Goal: Browse casually: Explore the website without a specific task or goal

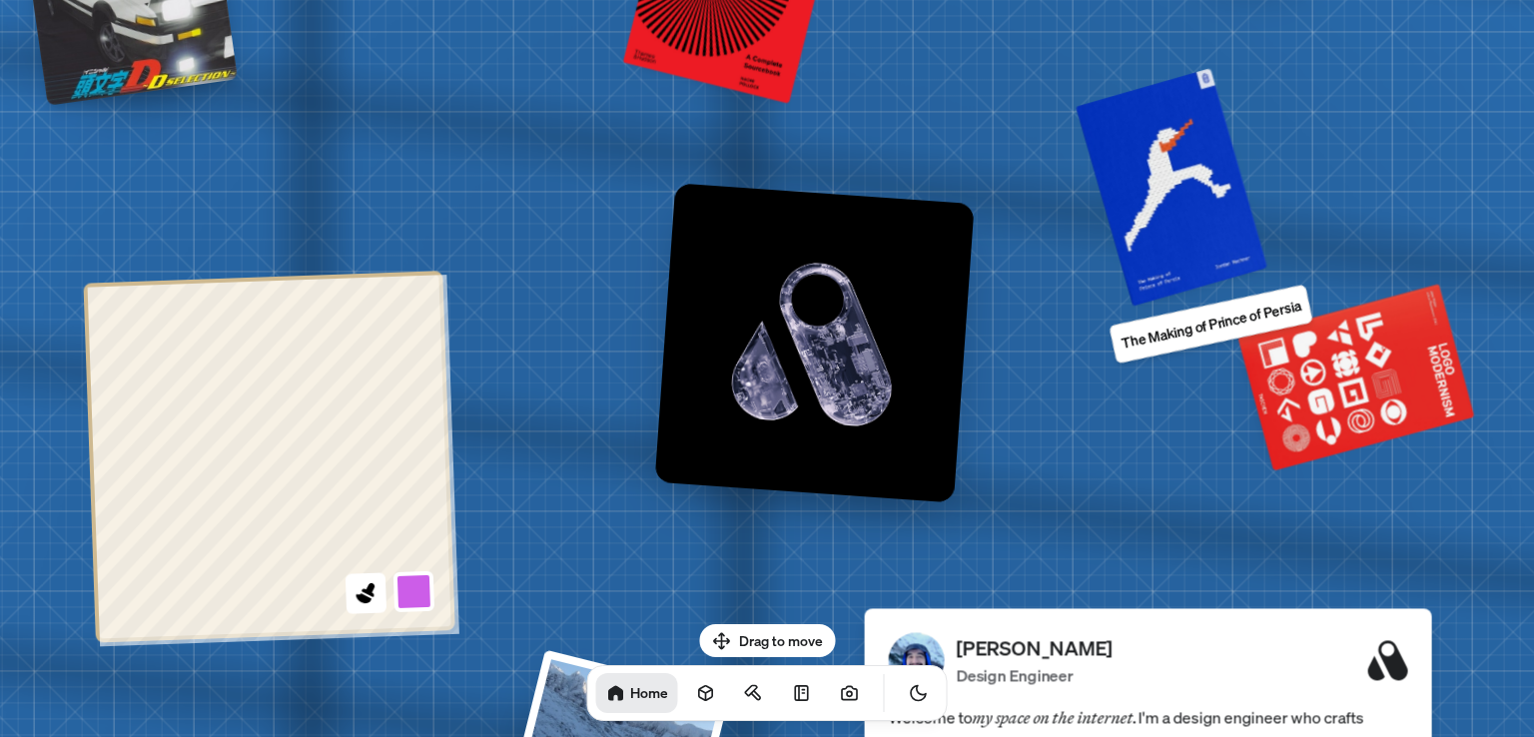
drag, startPoint x: 847, startPoint y: 476, endPoint x: 1068, endPoint y: 221, distance: 337.8
click at [1167, 113] on div at bounding box center [1172, 187] width 185 height 229
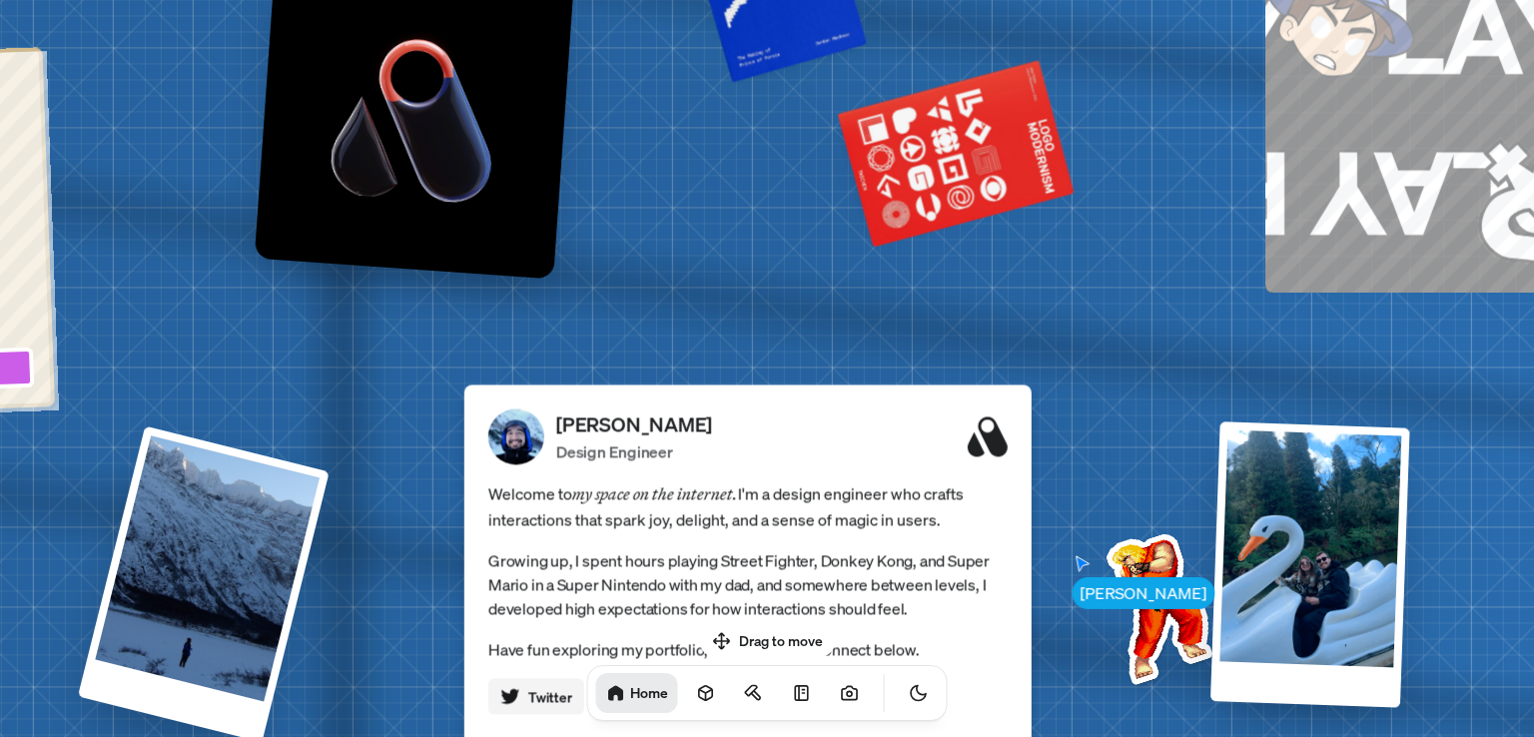
drag, startPoint x: 611, startPoint y: 304, endPoint x: 456, endPoint y: 252, distance: 163.3
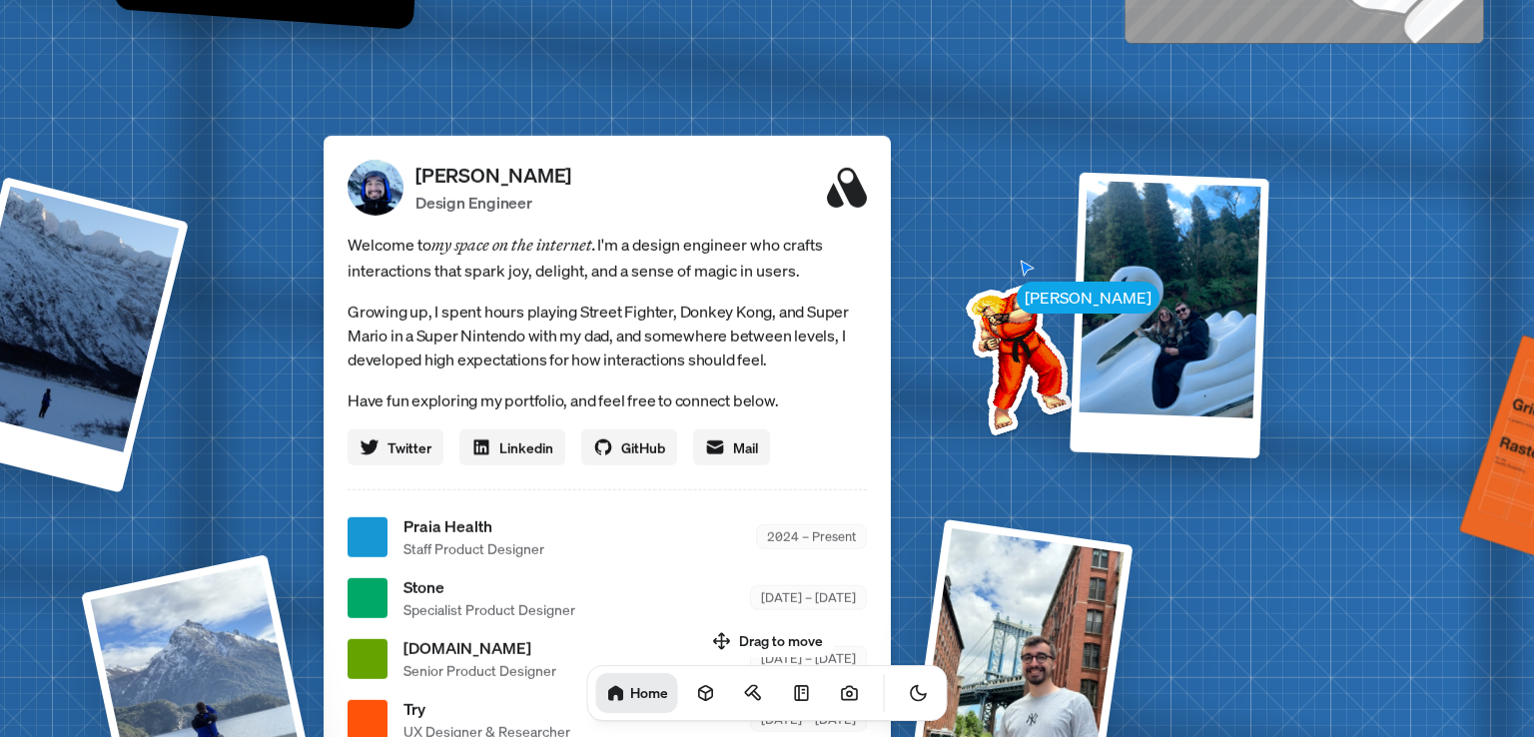
drag, startPoint x: 955, startPoint y: 357, endPoint x: 909, endPoint y: 136, distance: 225.4
click at [909, 136] on div "[PERSON_NAME] [PERSON_NAME] Design Engineer Welcome to my space on the internet…" at bounding box center [611, 537] width 2988 height 2617
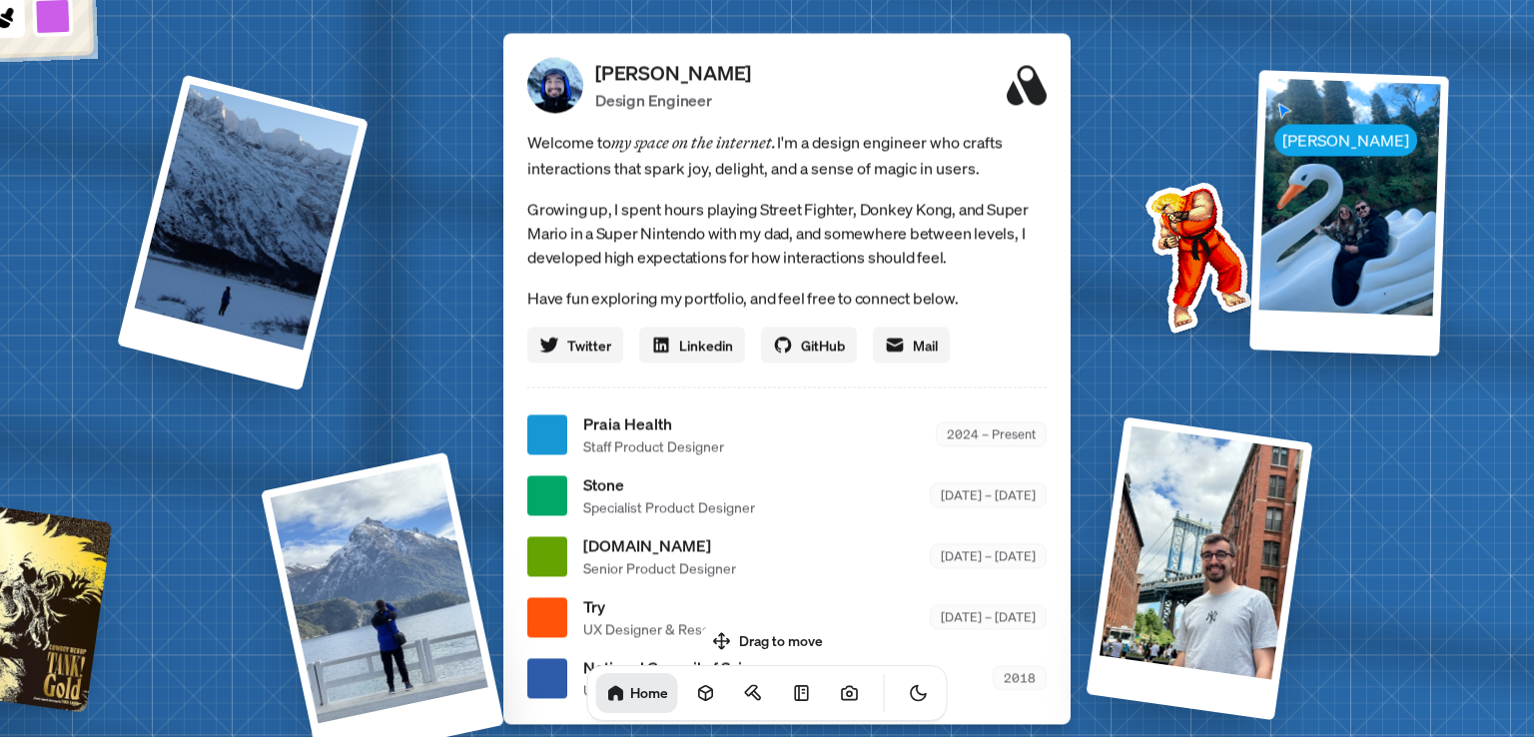
drag, startPoint x: 644, startPoint y: 333, endPoint x: 723, endPoint y: 425, distance: 121.9
click at [835, 225] on p "Growing up, I spent hours playing Street Fighter, Donkey Kong, and Super Mario …" at bounding box center [786, 233] width 519 height 72
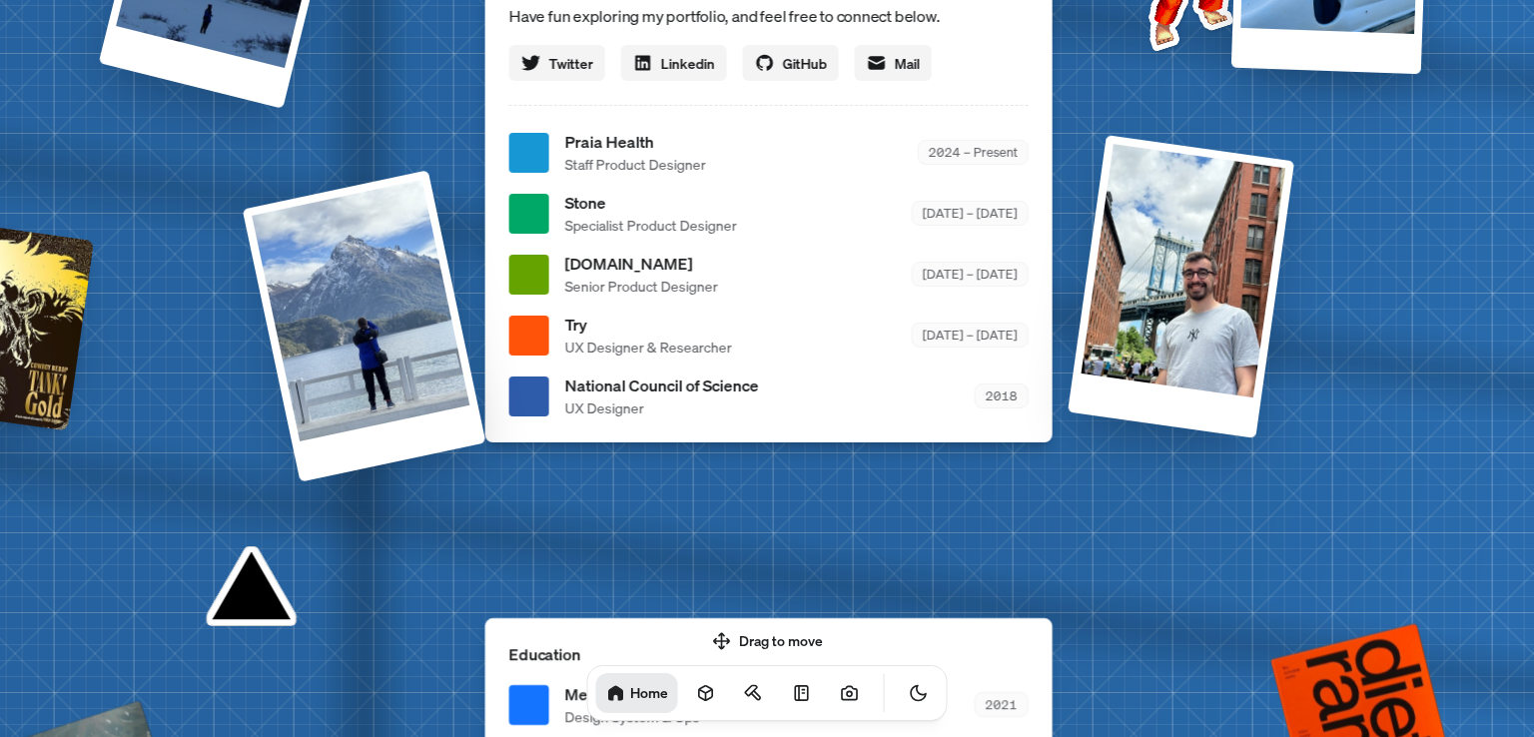
drag, startPoint x: 662, startPoint y: 494, endPoint x: 634, endPoint y: 241, distance: 255.2
click at [635, 237] on ul "Praia Health Staff Product Designer 2024 – Present Stone Specialist Product Des…" at bounding box center [768, 274] width 519 height 289
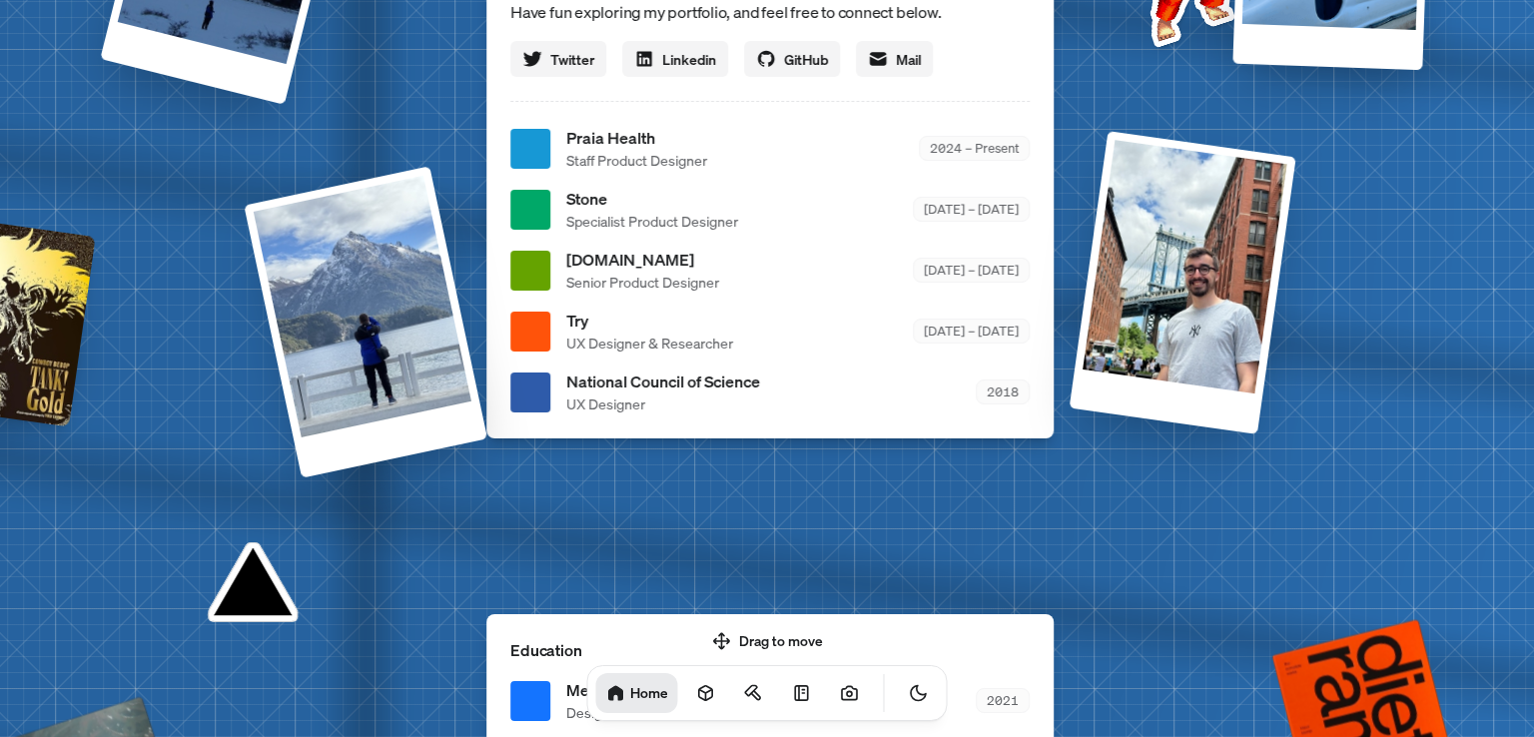
drag, startPoint x: 759, startPoint y: 361, endPoint x: 824, endPoint y: 167, distance: 204.3
click at [824, 0] on body "[PERSON_NAME] [PERSON_NAME] Design Engineer Welcome to my space on the internet…" at bounding box center [767, 0] width 1534 height 0
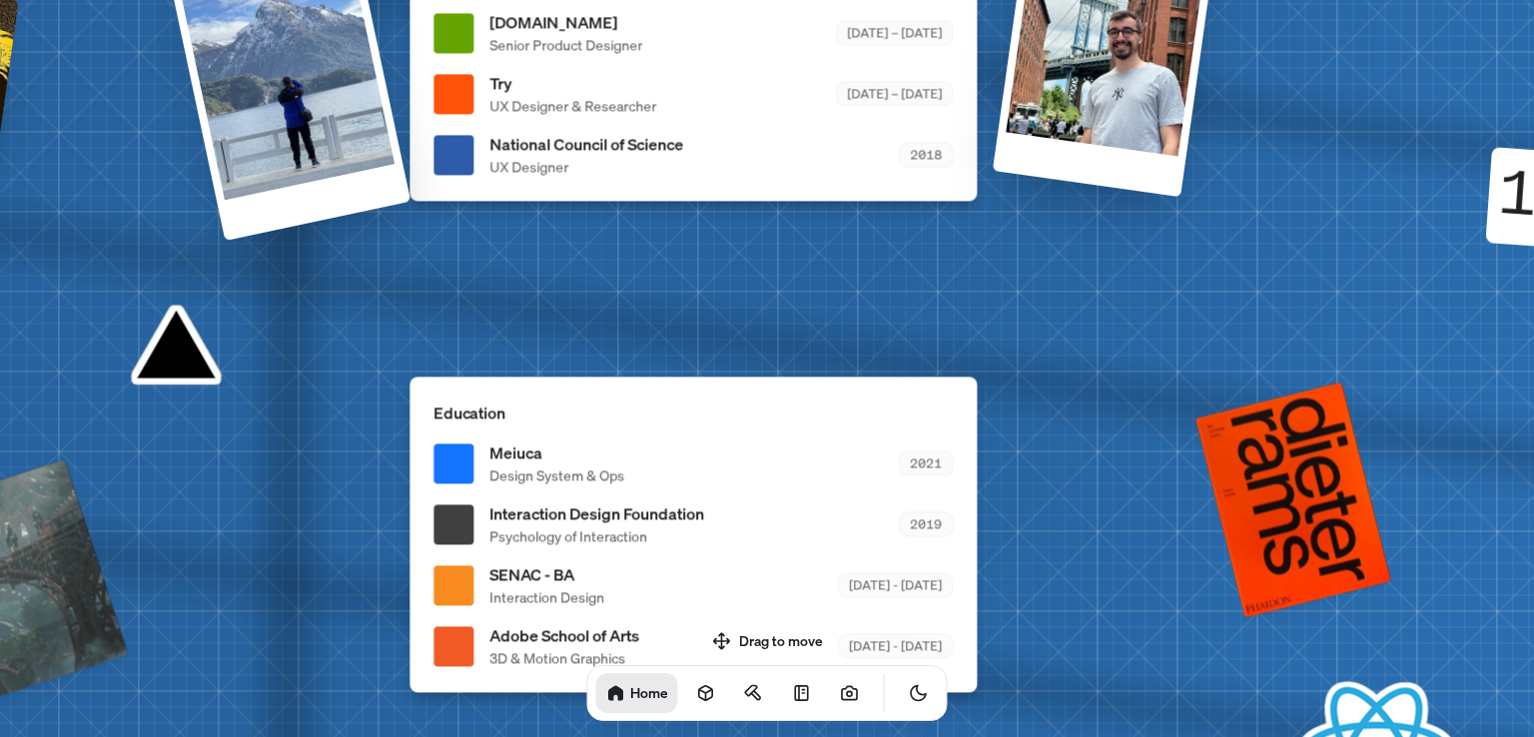
drag, startPoint x: 735, startPoint y: 438, endPoint x: 626, endPoint y: 81, distance: 373.7
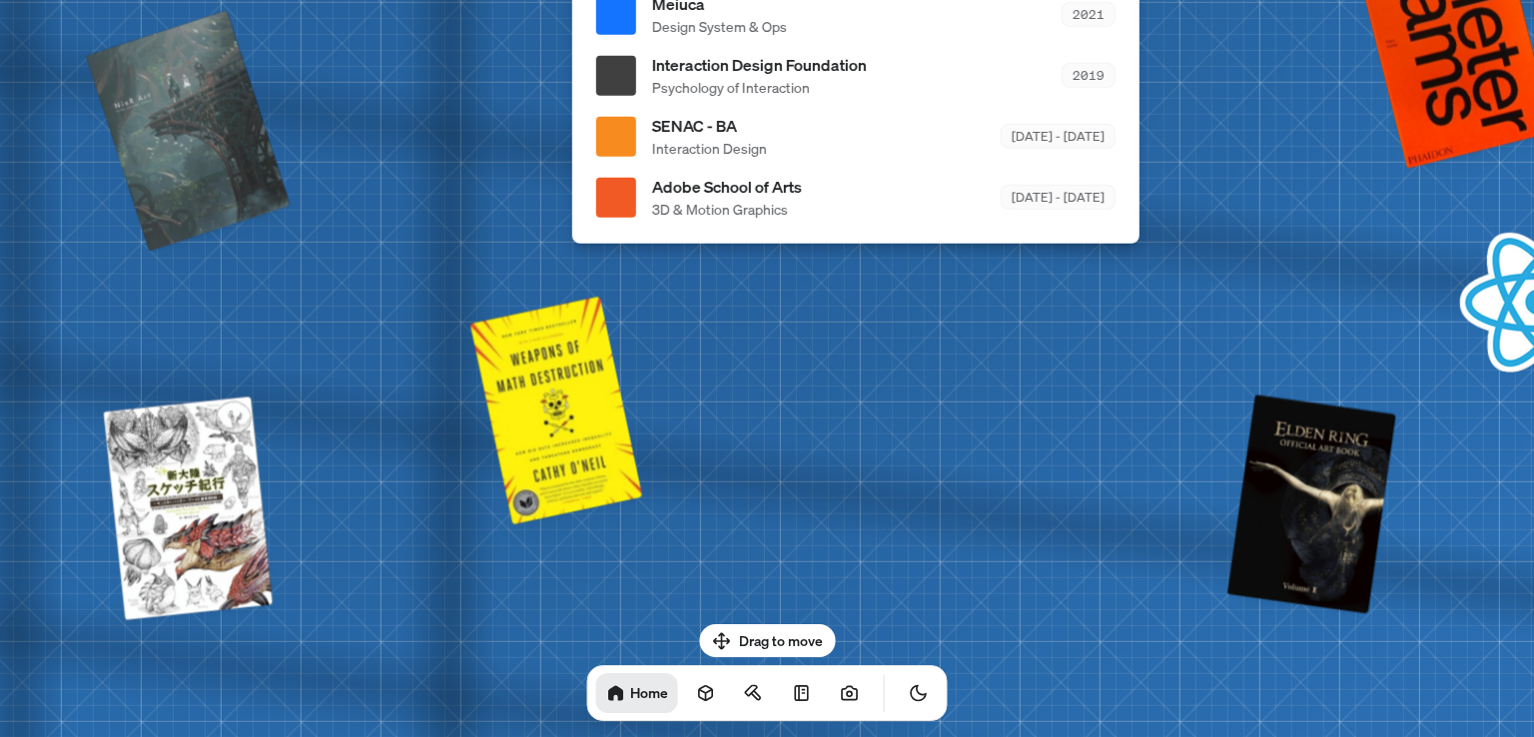
drag, startPoint x: 688, startPoint y: 213, endPoint x: 734, endPoint y: 148, distance: 79.5
click at [734, 148] on span "Interaction Design" at bounding box center [709, 148] width 115 height 21
